Goal: Task Accomplishment & Management: Use online tool/utility

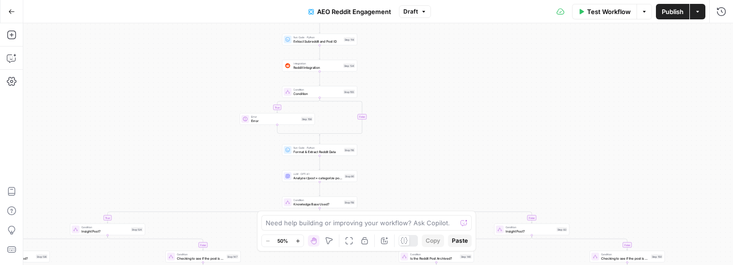
drag, startPoint x: 278, startPoint y: 92, endPoint x: 251, endPoint y: 169, distance: 81.7
click at [251, 169] on div "true false true false true false true false true false true false true false tr…" at bounding box center [378, 144] width 710 height 242
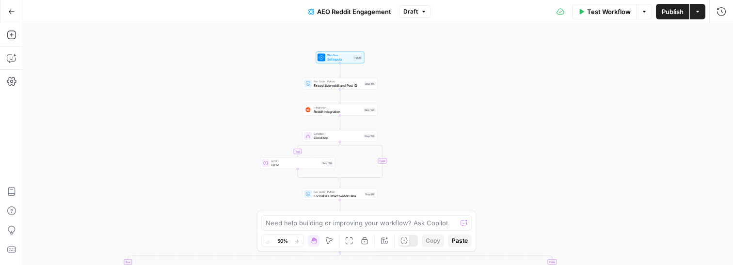
drag, startPoint x: 397, startPoint y: 60, endPoint x: 418, endPoint y: 102, distance: 47.3
click at [418, 102] on div "true false true false true false true false true false true false true false tr…" at bounding box center [378, 144] width 710 height 242
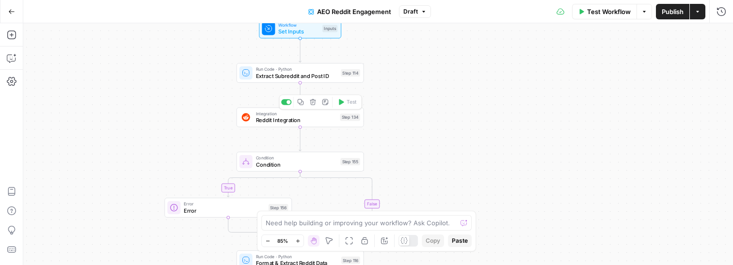
click at [324, 120] on span "Reddit Integration" at bounding box center [296, 120] width 81 height 8
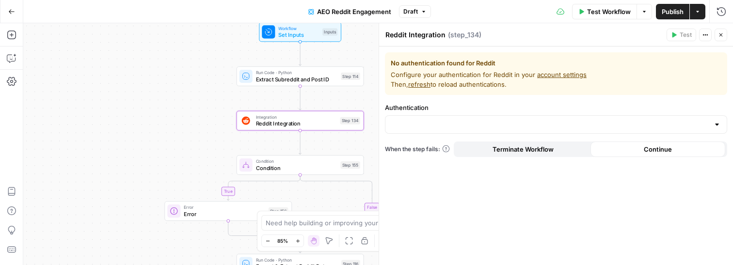
drag, startPoint x: 202, startPoint y: 48, endPoint x: 202, endPoint y: 111, distance: 63.5
click at [202, 110] on div "true true false true false true false true false true false true false true fal…" at bounding box center [378, 144] width 710 height 242
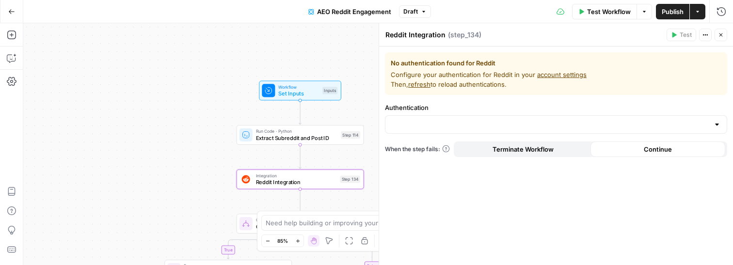
click at [280, 95] on span "Set Inputs" at bounding box center [298, 93] width 41 height 8
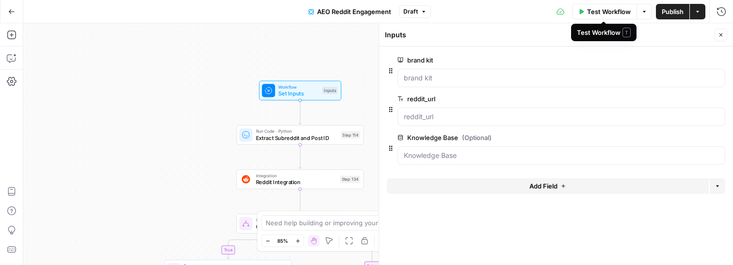
click at [622, 13] on span "Test Workflow" at bounding box center [609, 12] width 44 height 10
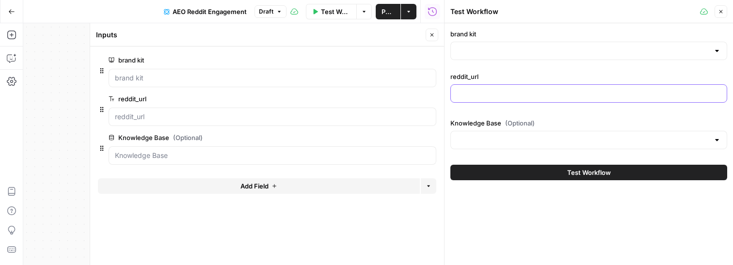
click at [525, 89] on input "reddit_url" at bounding box center [589, 94] width 264 height 10
click at [433, 11] on icon "button" at bounding box center [433, 12] width 10 height 10
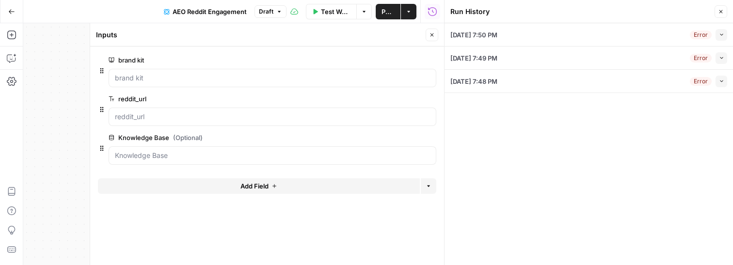
click at [521, 85] on div "08/19/25 at 7:48 PM Error Collapse" at bounding box center [588, 81] width 277 height 23
click at [497, 78] on span "[DATE] 7:48 PM" at bounding box center [473, 82] width 47 height 10
click at [722, 86] on button "Collapse" at bounding box center [721, 82] width 12 height 12
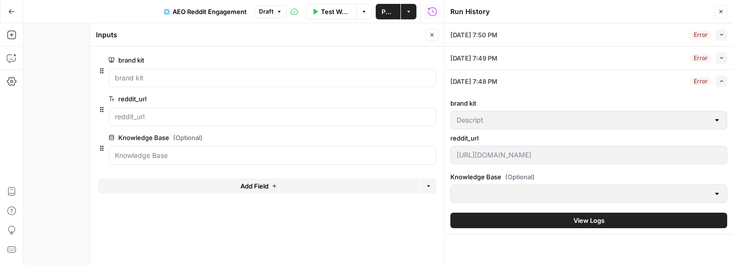
scroll to position [0, 75]
drag, startPoint x: 455, startPoint y: 156, endPoint x: 732, endPoint y: 159, distance: 277.3
click at [732, 159] on li "08/19/25 at 7:48 PM Error Expand brand kit Descript reddit_url https://www.redd…" at bounding box center [588, 152] width 288 height 165
click at [720, 16] on button "Close" at bounding box center [720, 11] width 13 height 13
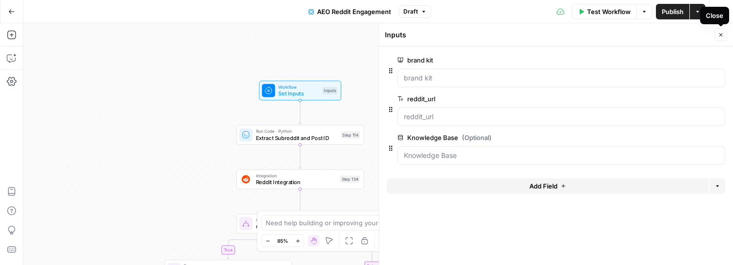
click at [718, 34] on icon "button" at bounding box center [721, 35] width 6 height 6
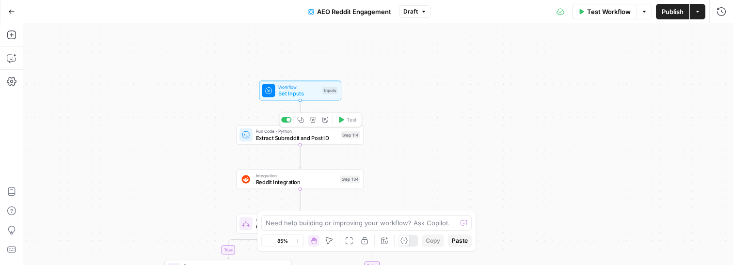
click at [284, 137] on span "Extract Subreddit and Post ID" at bounding box center [297, 138] width 82 height 8
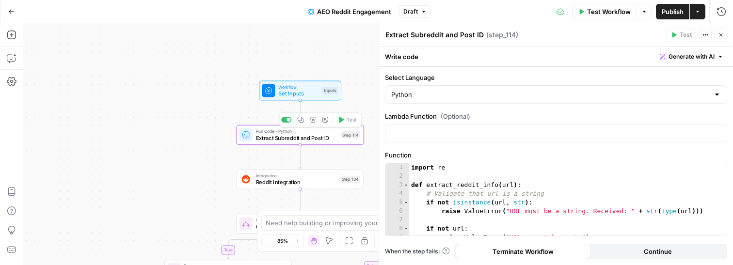
click at [543, 195] on div "import re def extract_reddit_info ( url ) : # Validate that url is a string if …" at bounding box center [567, 208] width 317 height 90
type textarea "**********"
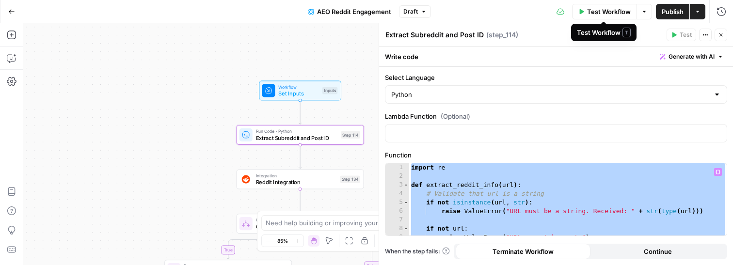
click at [620, 13] on span "Test Workflow" at bounding box center [609, 12] width 44 height 10
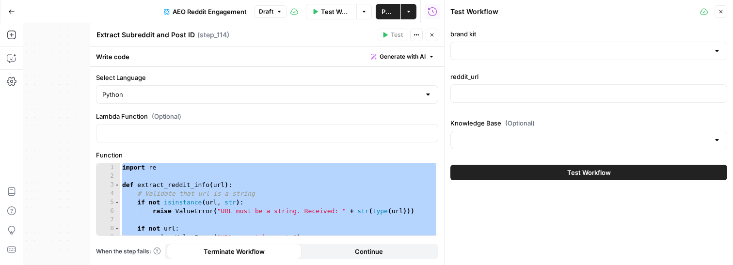
click at [430, 12] on icon "button" at bounding box center [433, 12] width 10 height 10
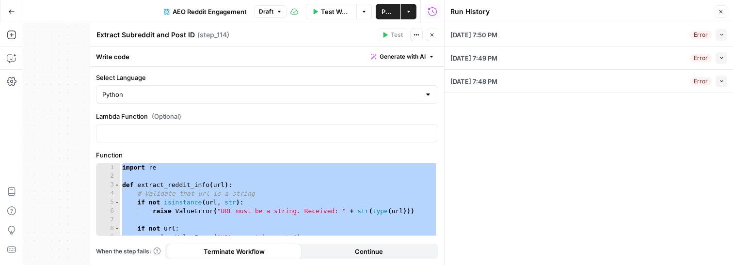
click at [590, 82] on div "08/19/25 at 7:48 PM Error Collapse" at bounding box center [588, 81] width 277 height 23
click at [720, 83] on icon "button" at bounding box center [721, 81] width 5 height 5
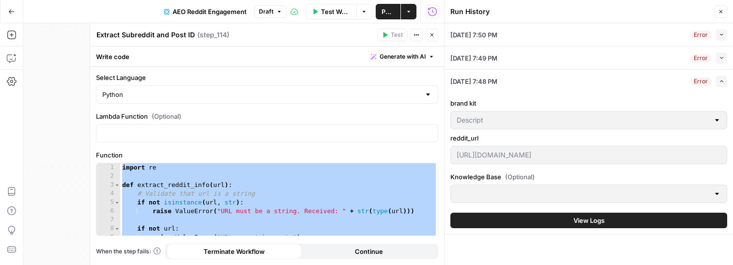
click at [732, 162] on li "08/19/25 at 7:48 PM Error Expand brand kit Descript reddit_url https://www.redd…" at bounding box center [588, 152] width 288 height 165
click at [430, 32] on icon "button" at bounding box center [432, 35] width 6 height 6
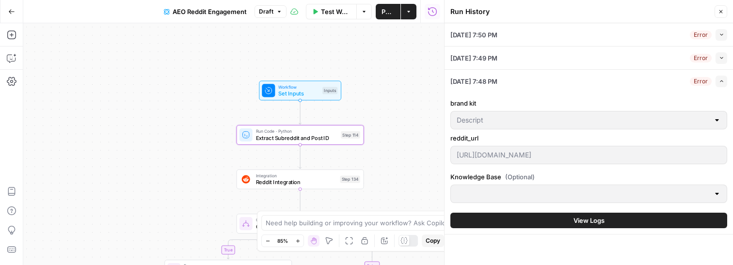
click at [722, 14] on icon "button" at bounding box center [721, 12] width 6 height 6
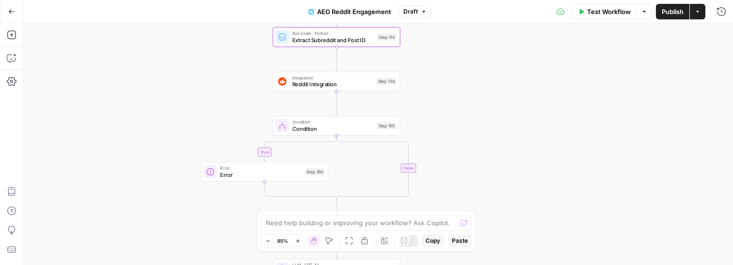
drag, startPoint x: 519, startPoint y: 168, endPoint x: 560, endPoint y: 67, distance: 109.4
click at [559, 67] on div "true true false true false true false true false true false true false true fal…" at bounding box center [378, 144] width 710 height 242
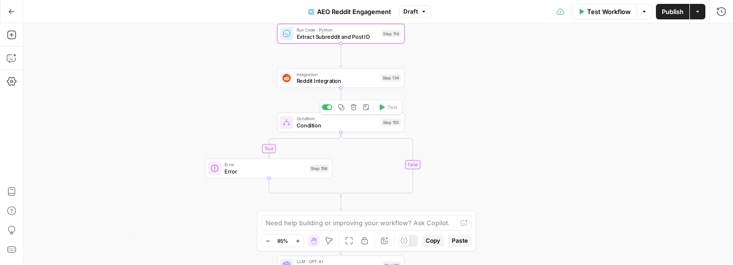
click at [312, 126] on span "Condition" at bounding box center [337, 125] width 81 height 8
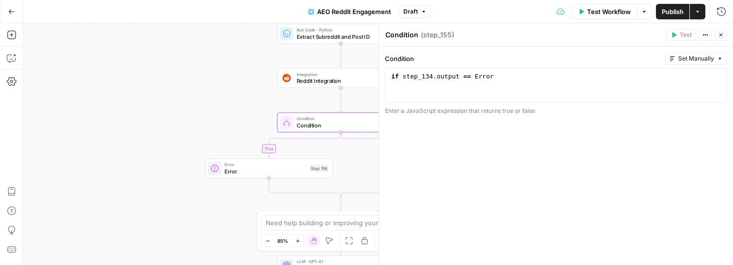
click at [722, 37] on icon "button" at bounding box center [721, 35] width 6 height 6
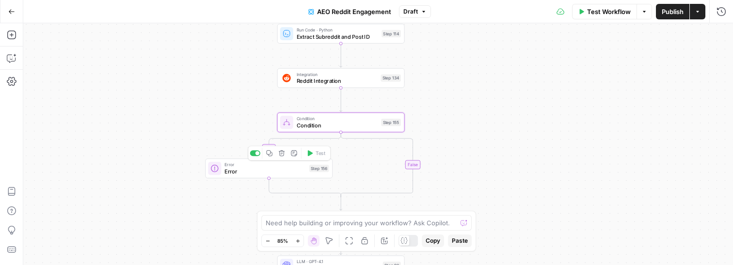
click at [221, 176] on div "Error Error Step 156 Copy step Delete step Add Note Test" at bounding box center [268, 168] width 127 height 20
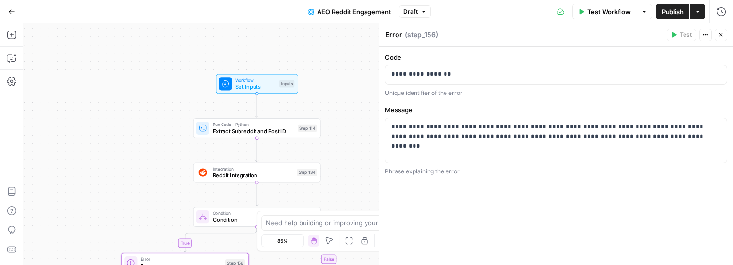
drag, startPoint x: 202, startPoint y: 92, endPoint x: 118, endPoint y: 187, distance: 126.4
click at [118, 187] on div "true true false true false true false true false true false true false true fal…" at bounding box center [378, 144] width 710 height 242
click at [719, 34] on icon "button" at bounding box center [721, 35] width 6 height 6
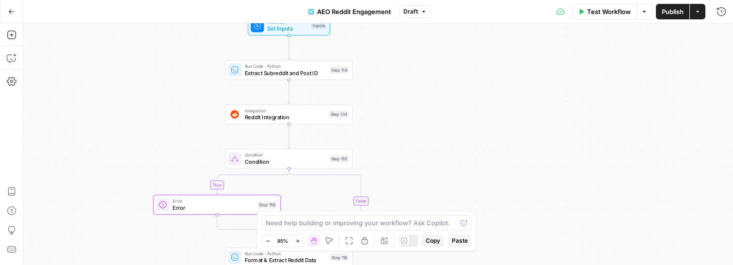
drag, startPoint x: 519, startPoint y: 123, endPoint x: 551, endPoint y: 63, distance: 68.1
click at [551, 64] on div "true true false true false true false true false true false true false true fal…" at bounding box center [378, 144] width 710 height 242
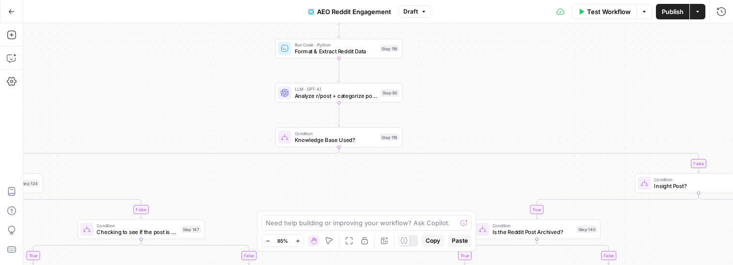
drag, startPoint x: 551, startPoint y: 218, endPoint x: 601, endPoint y: 10, distance: 213.8
click at [601, 10] on div "Go Back AEO Reddit Engagement Draft Test Workflow Options Publish Actions Run H…" at bounding box center [366, 132] width 733 height 265
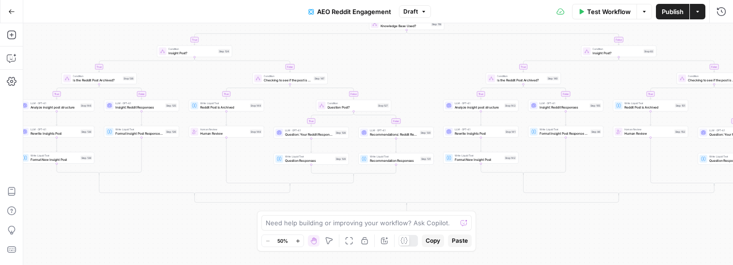
drag, startPoint x: 557, startPoint y: 83, endPoint x: 521, endPoint y: -55, distance: 142.7
click at [521, 0] on html "Power Steps [Admin] New Home Browse Descript Insights Opportunities Product Mar…" at bounding box center [366, 132] width 733 height 265
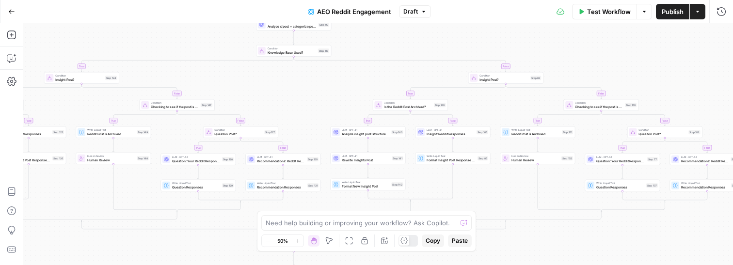
drag, startPoint x: 518, startPoint y: 213, endPoint x: 408, endPoint y: 337, distance: 165.8
click at [408, 265] on html "Power Steps [Admin] New Home Browse Descript Insights Opportunities Product Mar…" at bounding box center [366, 132] width 733 height 265
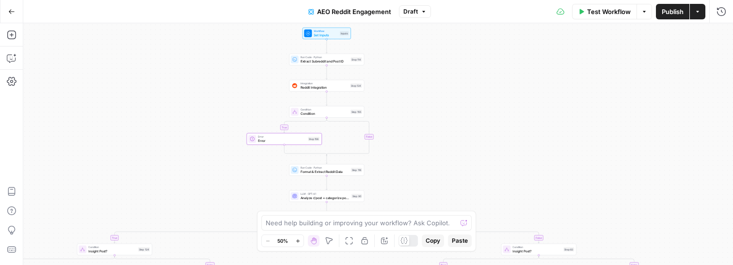
drag, startPoint x: 551, startPoint y: 76, endPoint x: 606, endPoint y: 201, distance: 137.2
click at [606, 201] on div "true true false true false true false true false true false true false true fal…" at bounding box center [378, 144] width 710 height 242
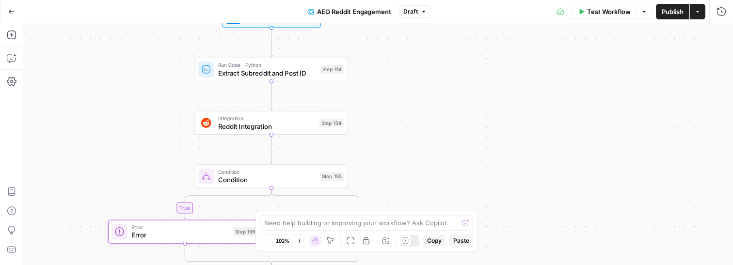
drag, startPoint x: 417, startPoint y: 71, endPoint x: 508, endPoint y: 71, distance: 90.6
click at [507, 71] on div "true true false true false true false true false true false true false true fal…" at bounding box center [378, 144] width 710 height 242
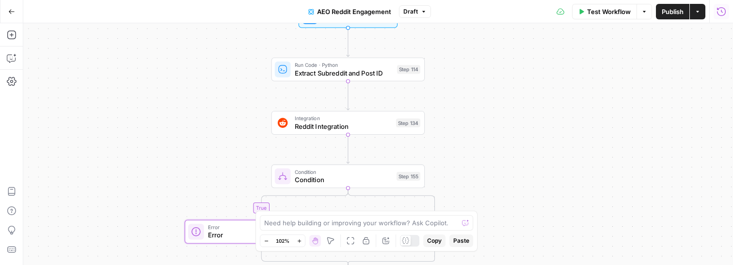
click at [718, 16] on button "Run History" at bounding box center [721, 12] width 16 height 16
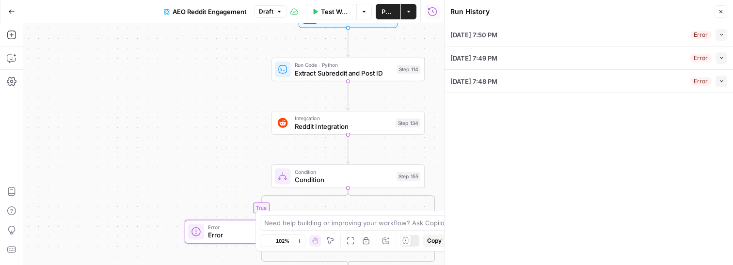
click at [722, 82] on icon "button" at bounding box center [721, 81] width 5 height 5
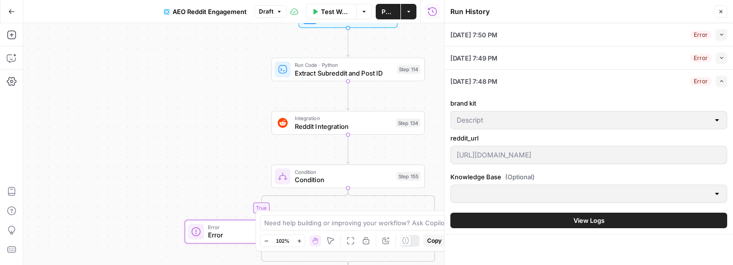
click at [732, 166] on li "08/19/25 at 7:48 PM Error Expand brand kit Descript reddit_url https://www.redd…" at bounding box center [588, 152] width 288 height 165
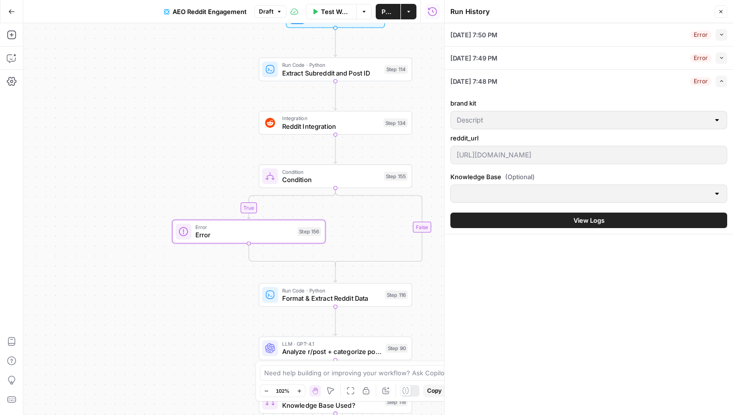
drag, startPoint x: 205, startPoint y: 144, endPoint x: 84, endPoint y: 144, distance: 120.2
click at [85, 144] on div "true true false true false true false true false true false true false true fal…" at bounding box center [233, 219] width 421 height 392
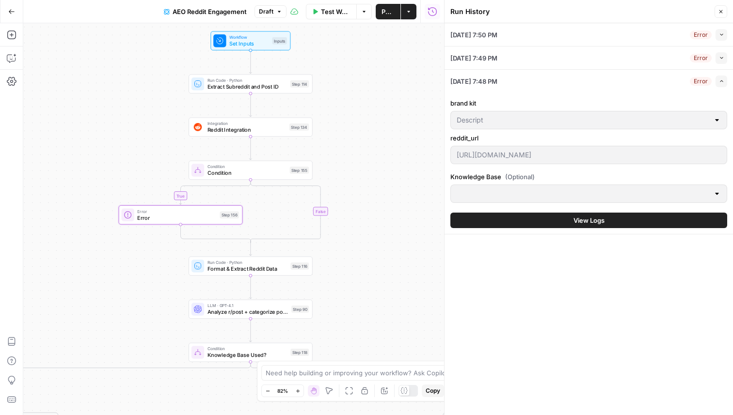
click at [723, 8] on button "Close" at bounding box center [720, 11] width 13 height 13
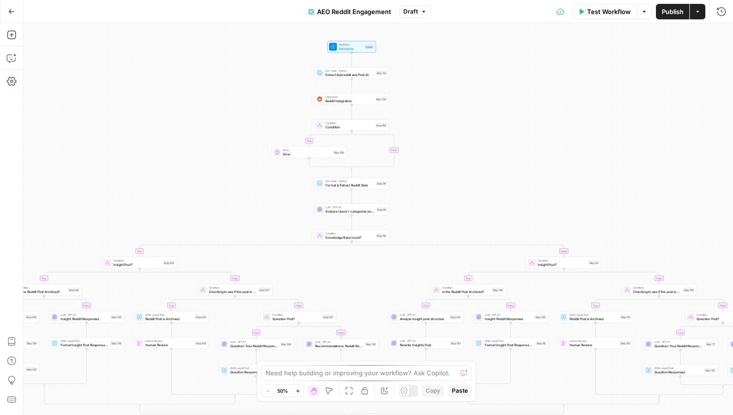
drag, startPoint x: 460, startPoint y: 110, endPoint x: 466, endPoint y: 143, distance: 33.4
click at [466, 142] on div "true false true false true false true false true false true false true false tr…" at bounding box center [378, 219] width 710 height 392
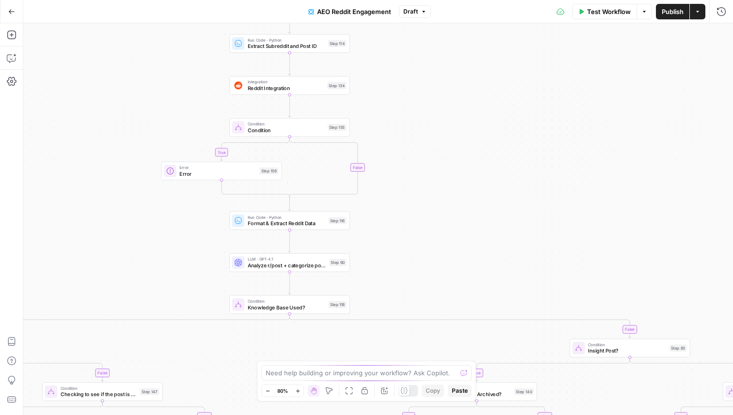
click at [622, 12] on span "Test Workflow" at bounding box center [609, 12] width 44 height 10
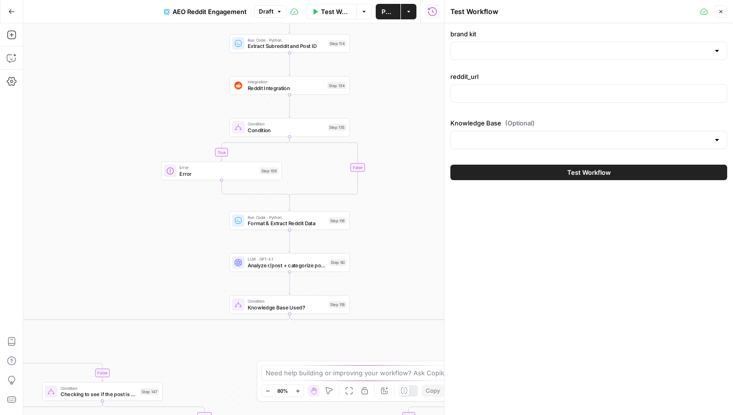
click at [719, 14] on button "Close" at bounding box center [720, 11] width 13 height 13
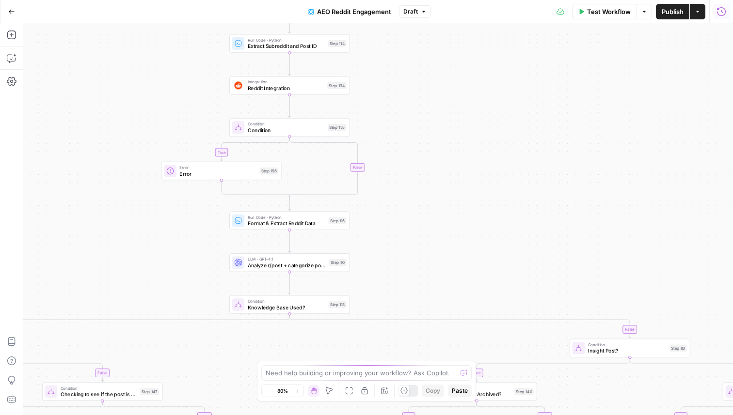
click at [718, 14] on icon "button" at bounding box center [721, 12] width 10 height 10
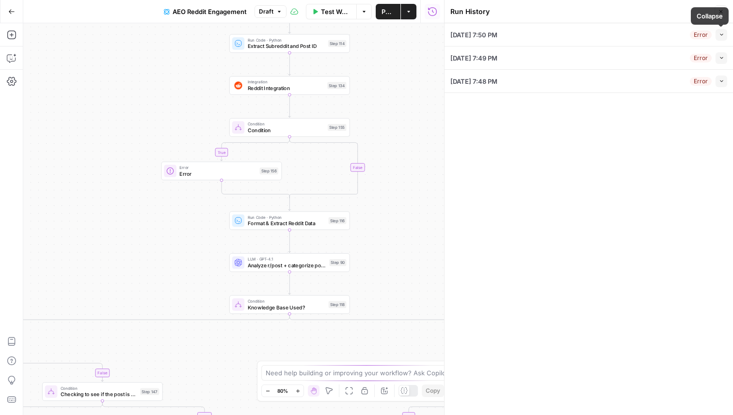
click at [720, 31] on button "Collapse" at bounding box center [721, 35] width 12 height 12
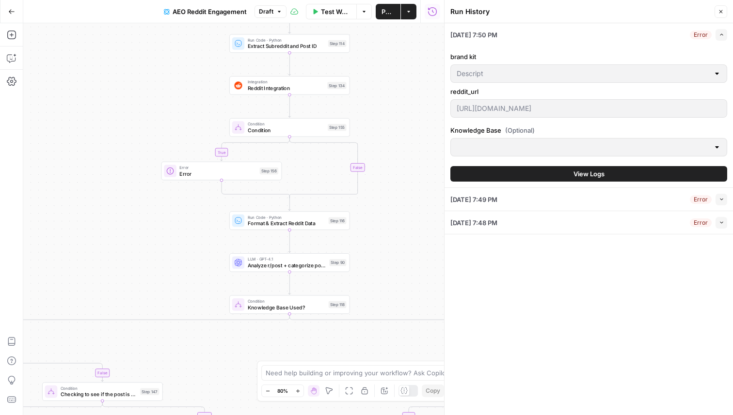
click at [585, 174] on span "View Logs" at bounding box center [588, 174] width 31 height 10
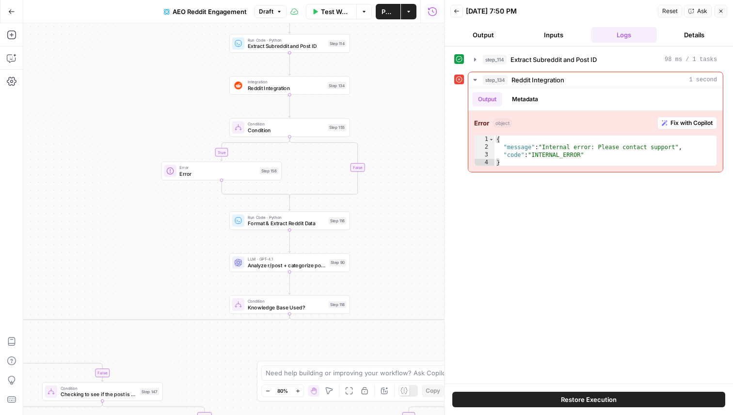
click at [602, 396] on span "Restore Execution" at bounding box center [589, 400] width 56 height 10
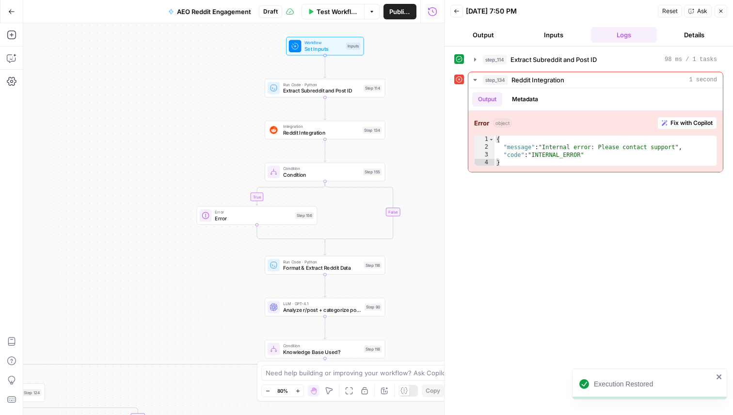
drag, startPoint x: 384, startPoint y: 82, endPoint x: 420, endPoint y: 127, distance: 57.6
click at [420, 127] on div "true true false true false true false true false true false true false true fal…" at bounding box center [233, 219] width 421 height 392
click at [338, 12] on span "Test Workflow" at bounding box center [338, 12] width 42 height 10
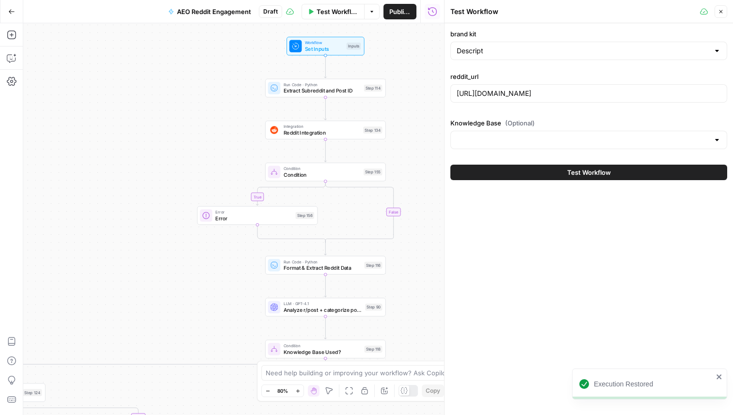
click at [601, 177] on span "Test Workflow" at bounding box center [589, 173] width 44 height 10
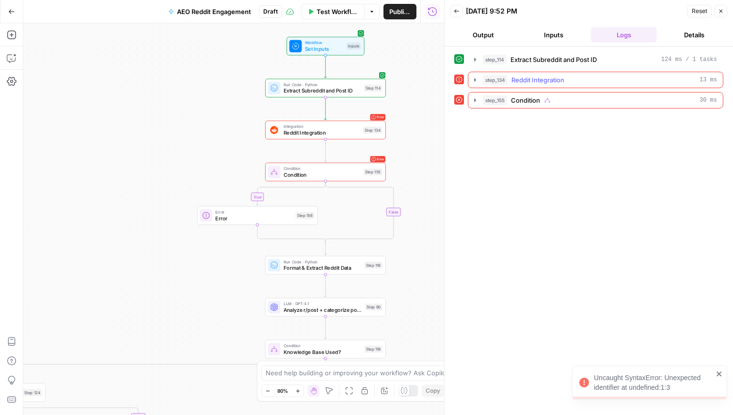
click at [473, 79] on icon "button" at bounding box center [475, 80] width 8 height 8
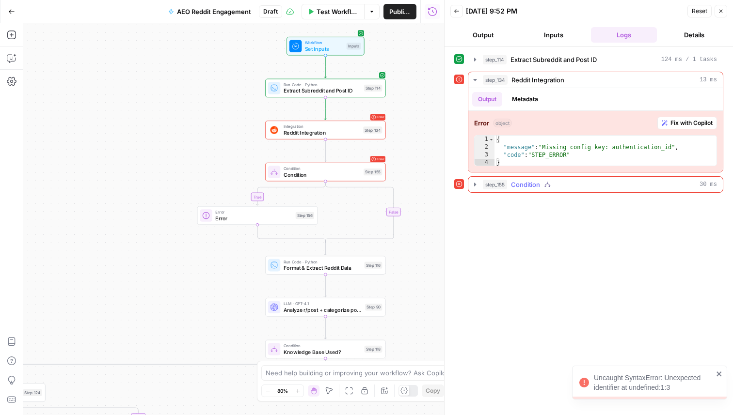
click at [476, 184] on icon "button" at bounding box center [475, 185] width 8 height 8
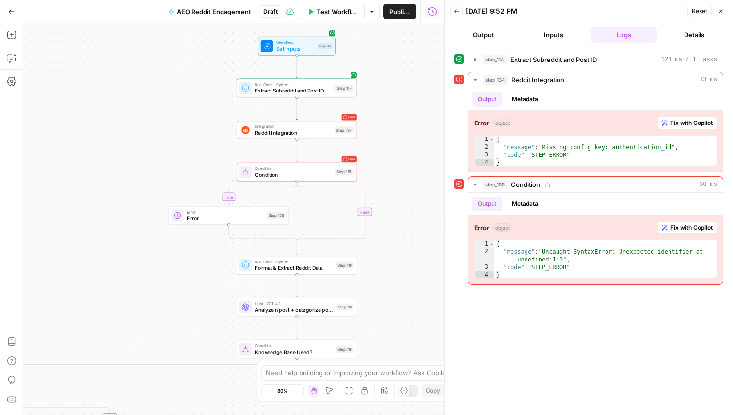
drag, startPoint x: 178, startPoint y: 152, endPoint x: 108, endPoint y: 157, distance: 70.9
click at [109, 157] on div "true true false true false true false true false true false true false true fal…" at bounding box center [233, 219] width 421 height 392
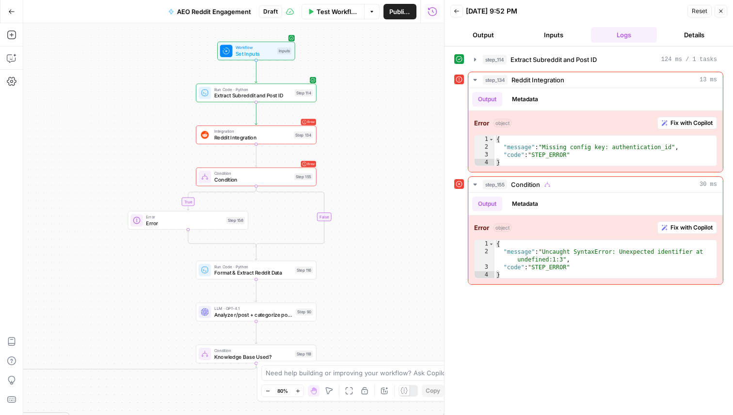
click at [249, 181] on span "Condition" at bounding box center [252, 180] width 77 height 8
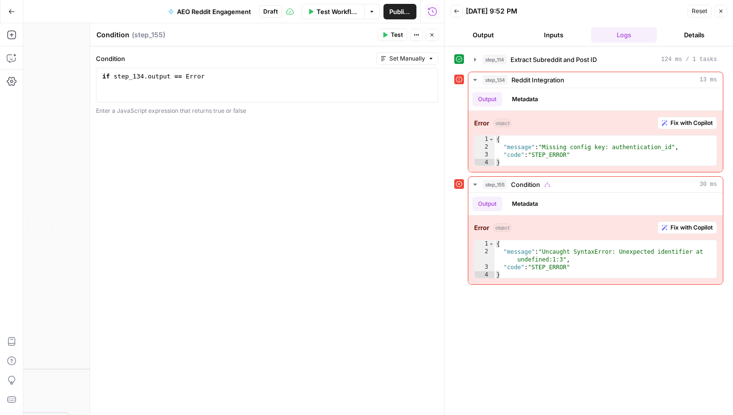
click at [431, 28] on div "Run History E" at bounding box center [432, 33] width 45 height 10
click at [428, 37] on button "Close" at bounding box center [432, 35] width 13 height 13
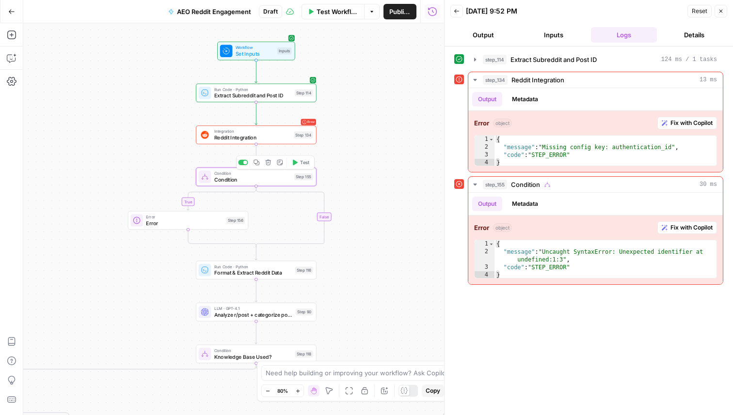
click at [255, 182] on span "Condition" at bounding box center [252, 180] width 77 height 8
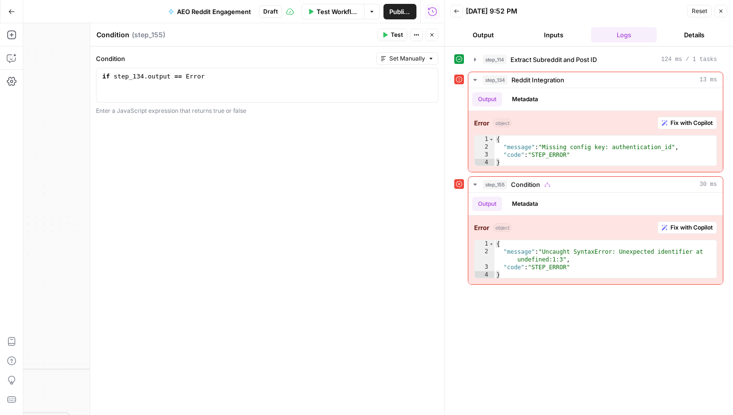
click at [234, 77] on div "if step_134 . output == Error" at bounding box center [266, 94] width 333 height 44
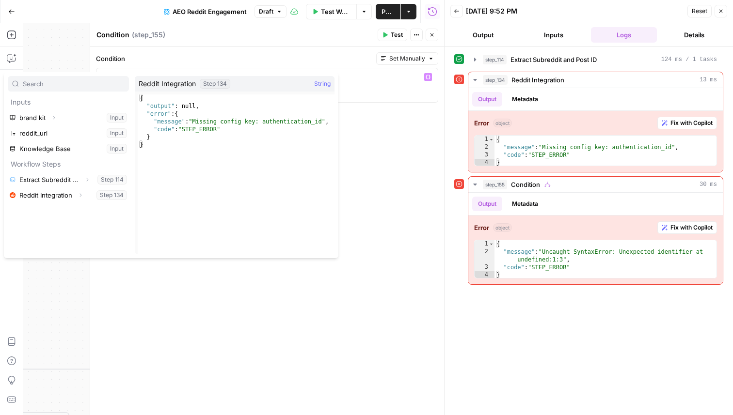
click at [400, 181] on div "**********" at bounding box center [267, 231] width 354 height 369
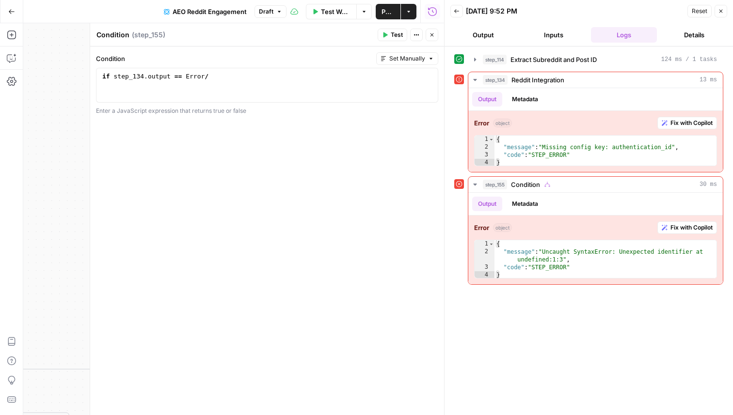
click at [222, 77] on div "if step_134 . output == Error /" at bounding box center [266, 94] width 333 height 44
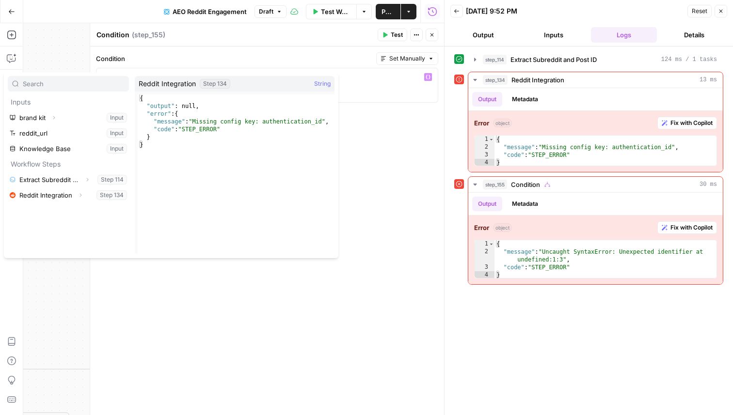
click at [371, 88] on div "if step_134 . output == Error /" at bounding box center [266, 94] width 333 height 44
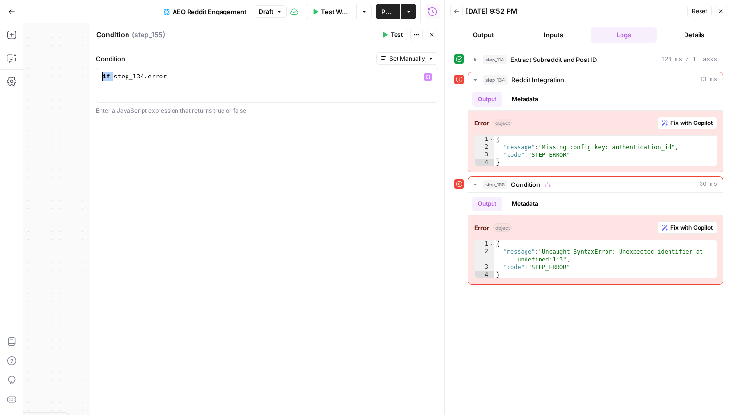
scroll to position [0, 3]
type textarea "**********"
click at [430, 37] on icon "button" at bounding box center [432, 35] width 6 height 6
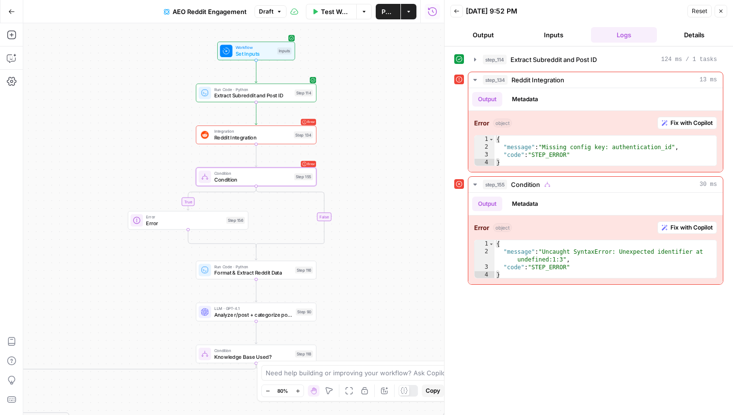
click at [721, 6] on button "Close" at bounding box center [720, 11] width 13 height 13
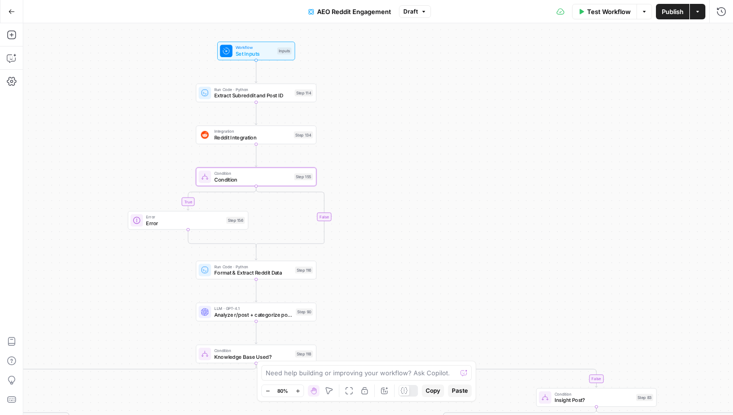
click at [583, 15] on button "Test Workflow" at bounding box center [604, 12] width 65 height 16
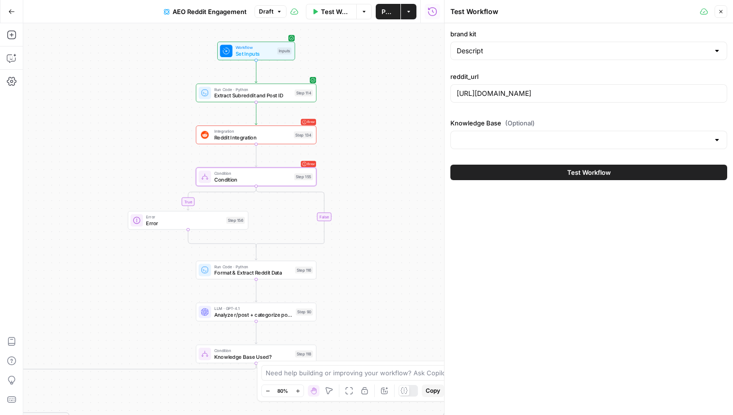
click at [536, 172] on button "Test Workflow" at bounding box center [588, 173] width 277 height 16
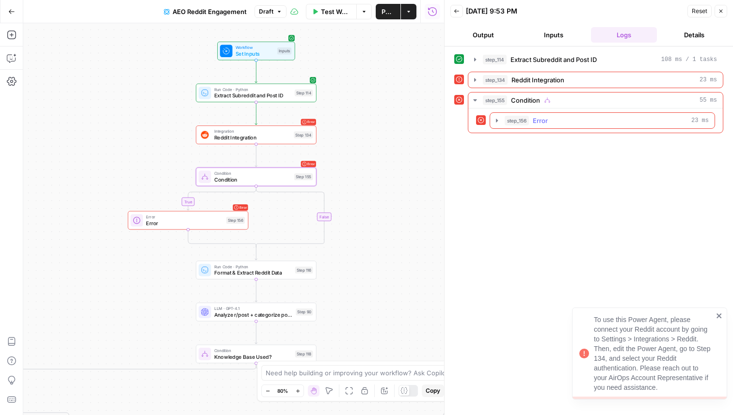
click at [497, 119] on icon "button" at bounding box center [497, 121] width 8 height 8
